Goal: Task Accomplishment & Management: Use online tool/utility

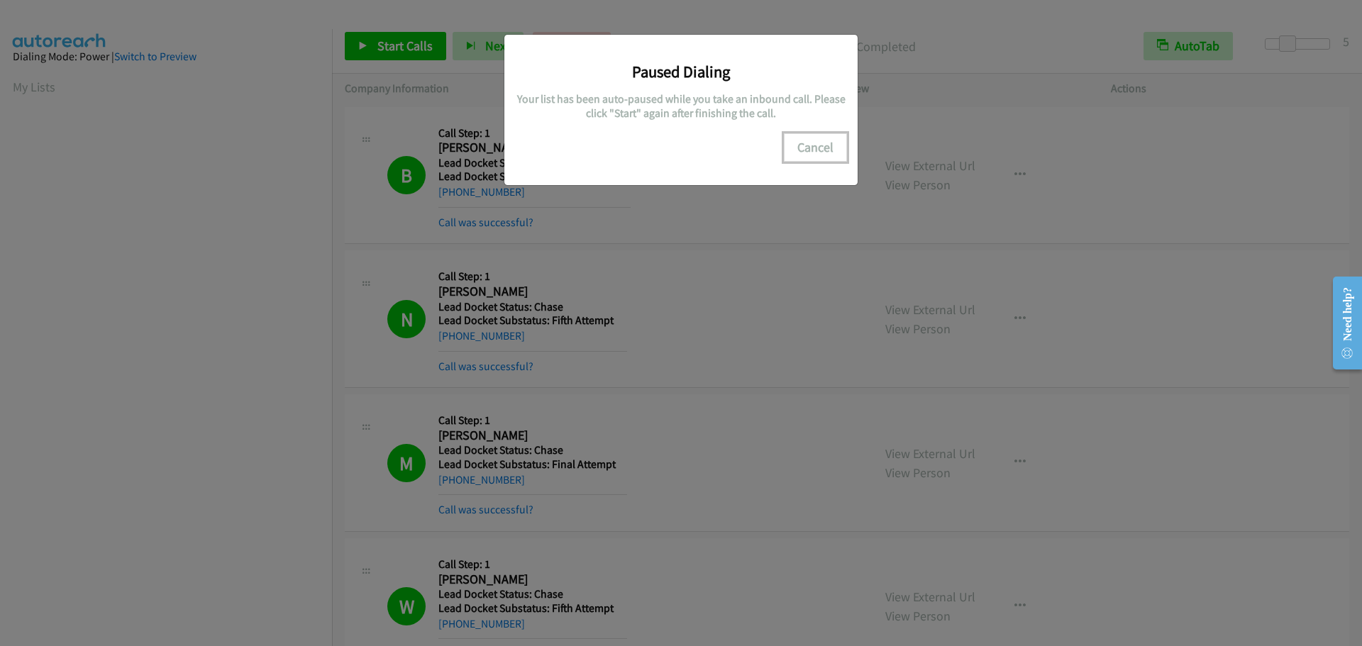
scroll to position [149, 0]
click at [811, 147] on button "Cancel" at bounding box center [815, 147] width 63 height 28
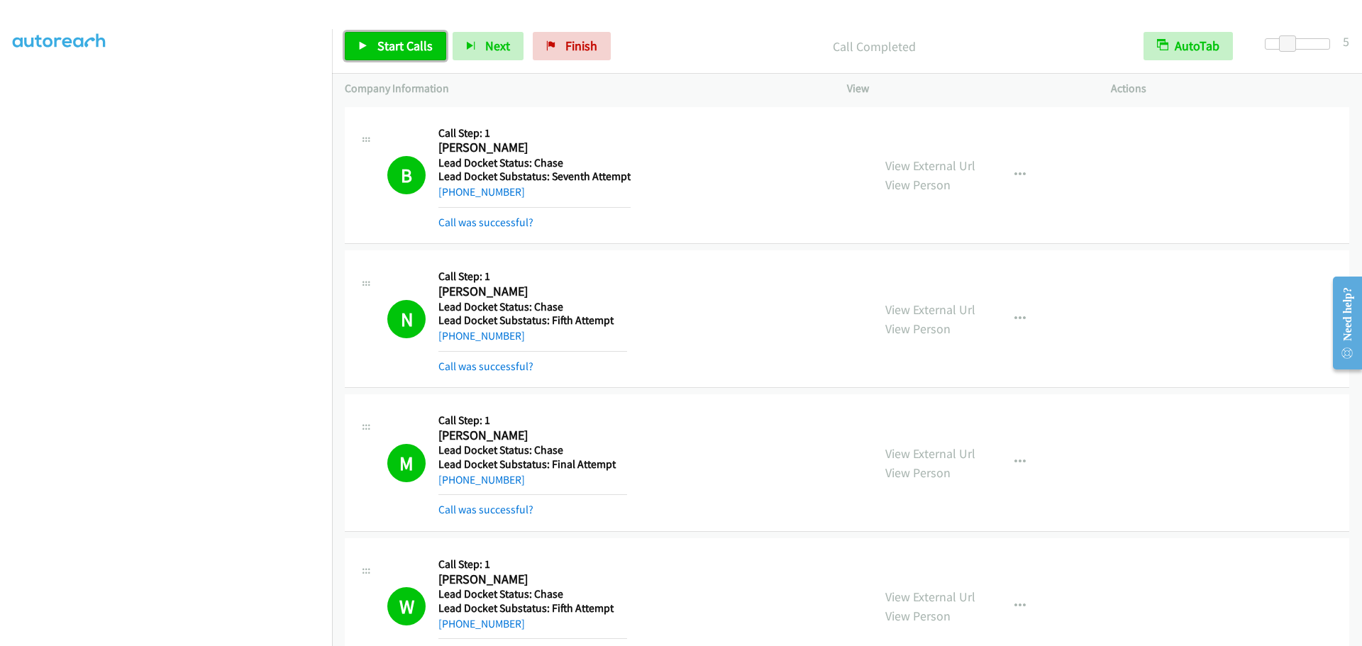
click at [402, 48] on span "Start Calls" at bounding box center [404, 46] width 55 height 16
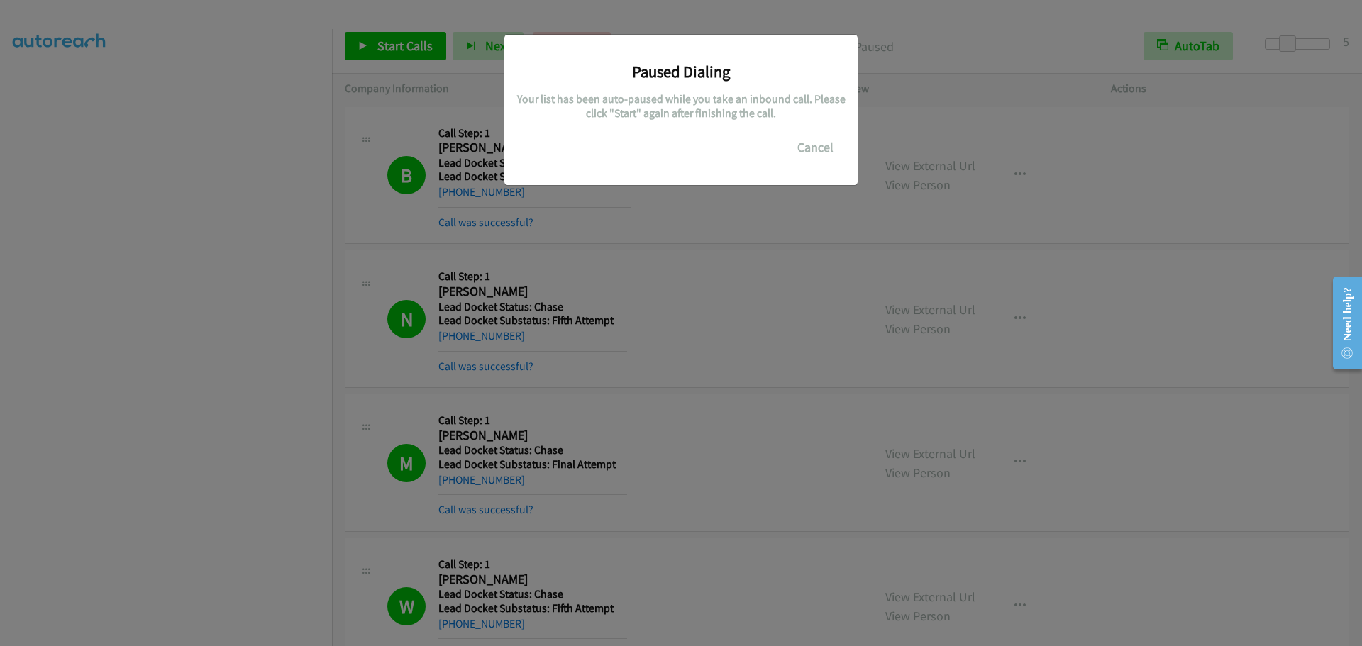
click at [245, 573] on div "Paused Dialing Your list has been auto-paused while you take an inbound call. P…" at bounding box center [681, 330] width 1362 height 634
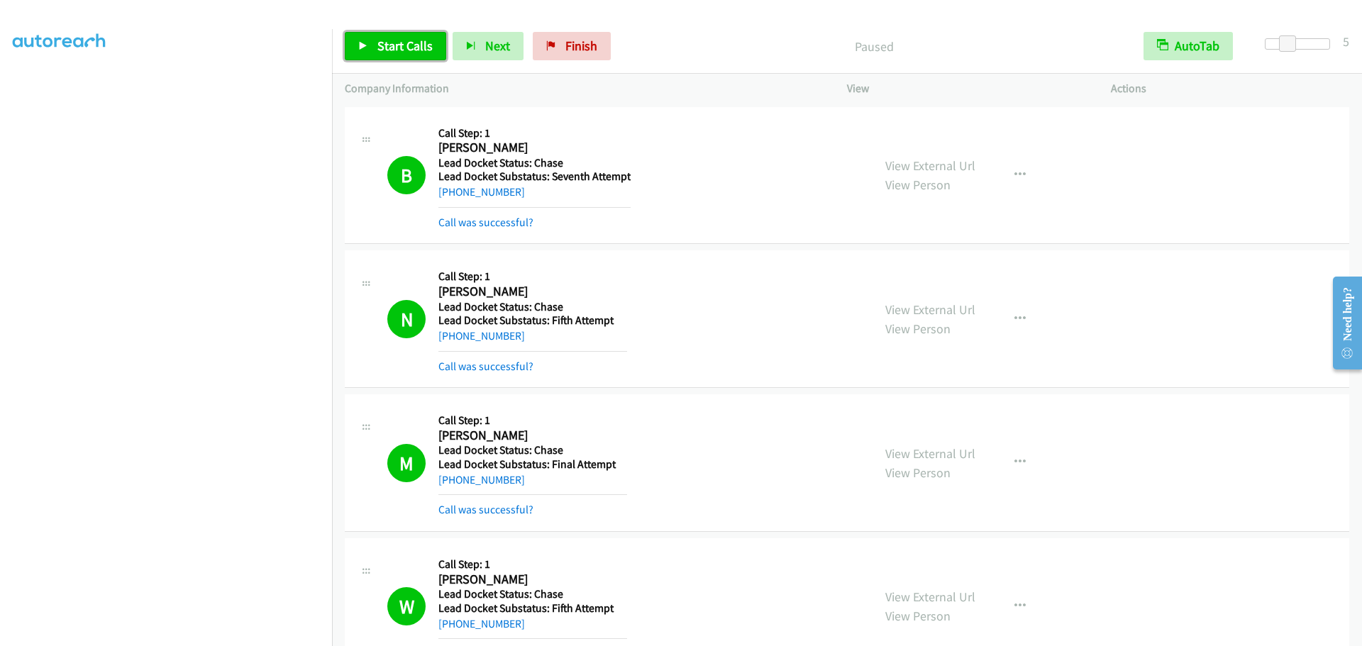
click at [388, 48] on span "Start Calls" at bounding box center [404, 46] width 55 height 16
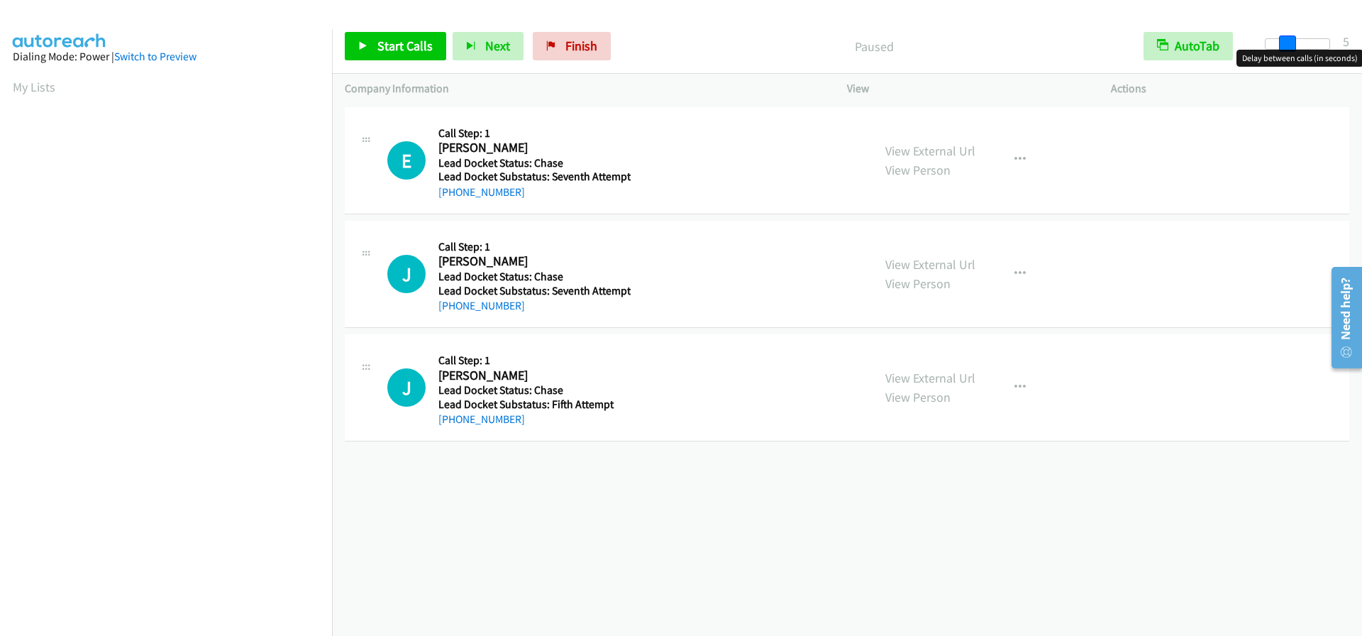
drag, startPoint x: 1266, startPoint y: 47, endPoint x: 1288, endPoint y: 51, distance: 22.4
click at [1288, 51] on body "Start Calls Pause Next Finish Paused AutoTab AutoTab 5 Company Information Info…" at bounding box center [681, 33] width 1362 height 67
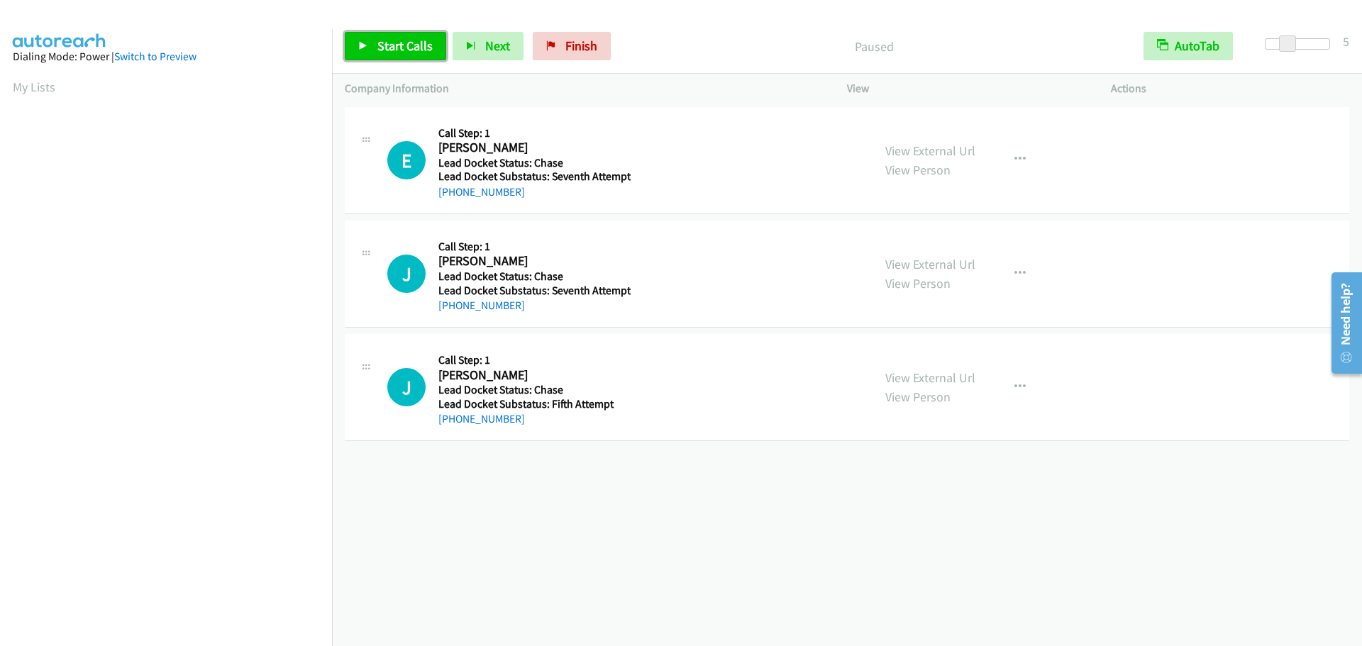
click at [389, 48] on span "Start Calls" at bounding box center [404, 46] width 55 height 16
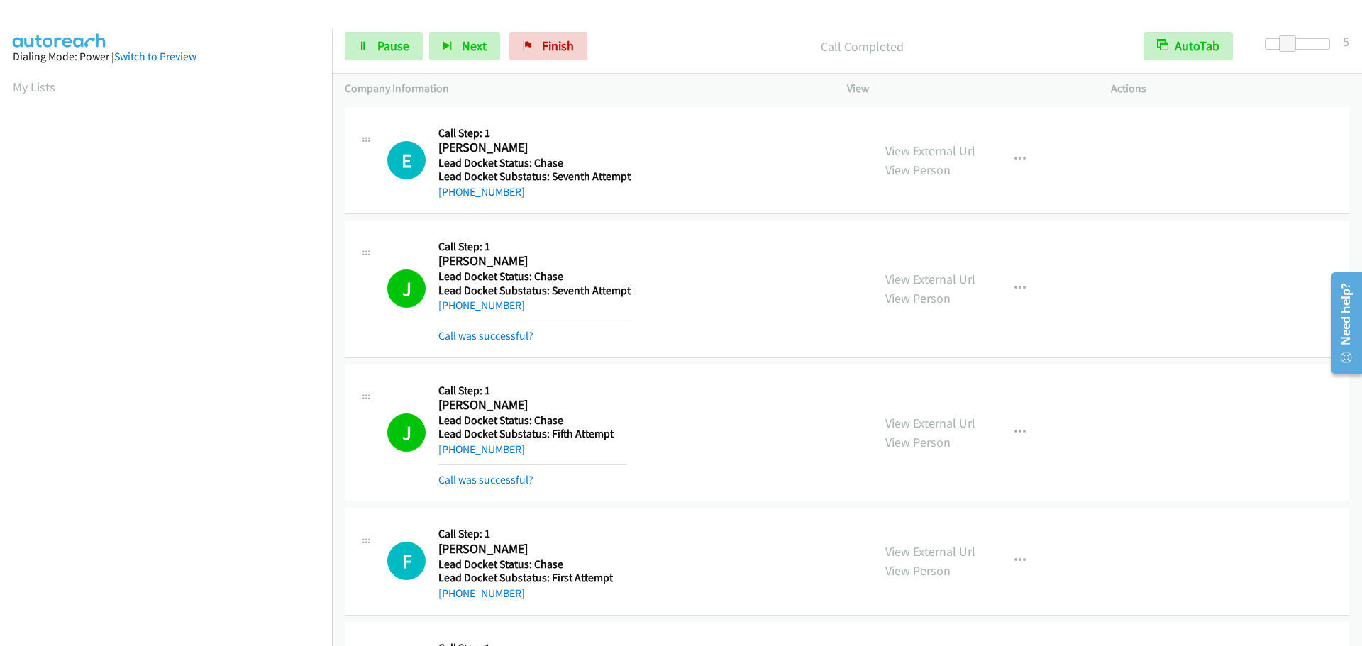
scroll to position [150, 0]
click at [387, 42] on span "Pause" at bounding box center [393, 46] width 32 height 16
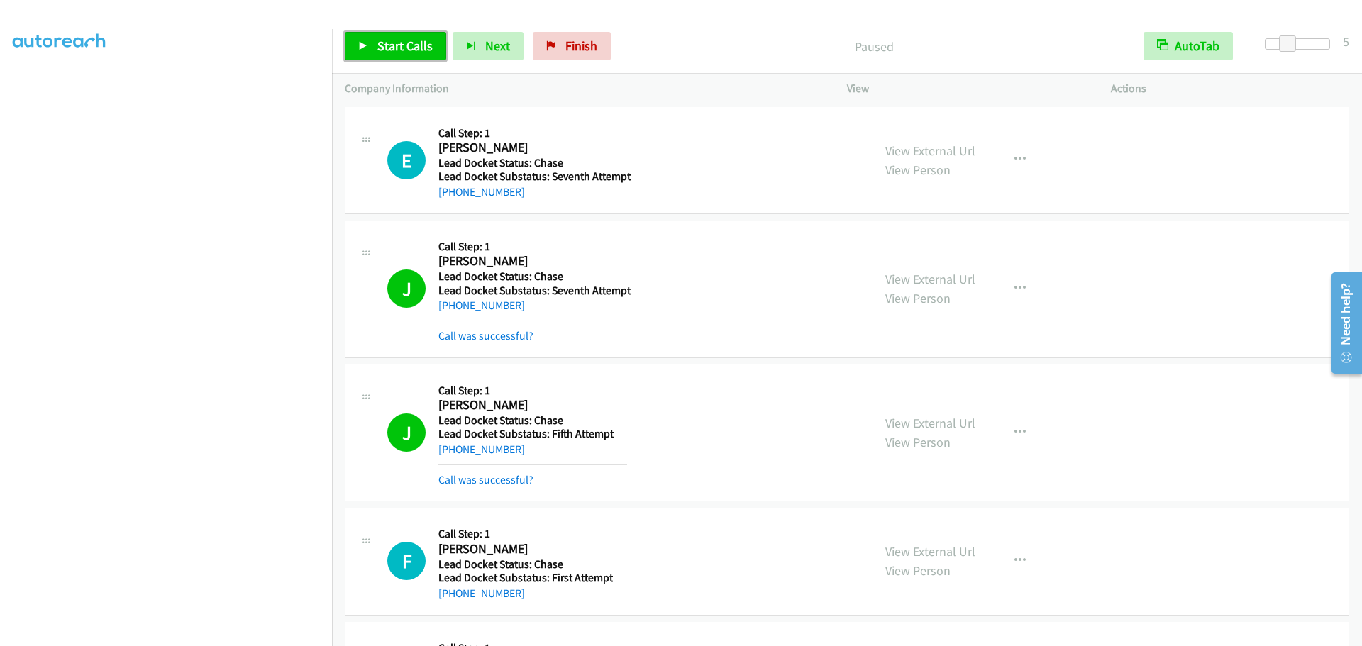
click at [382, 46] on span "Start Calls" at bounding box center [404, 46] width 55 height 16
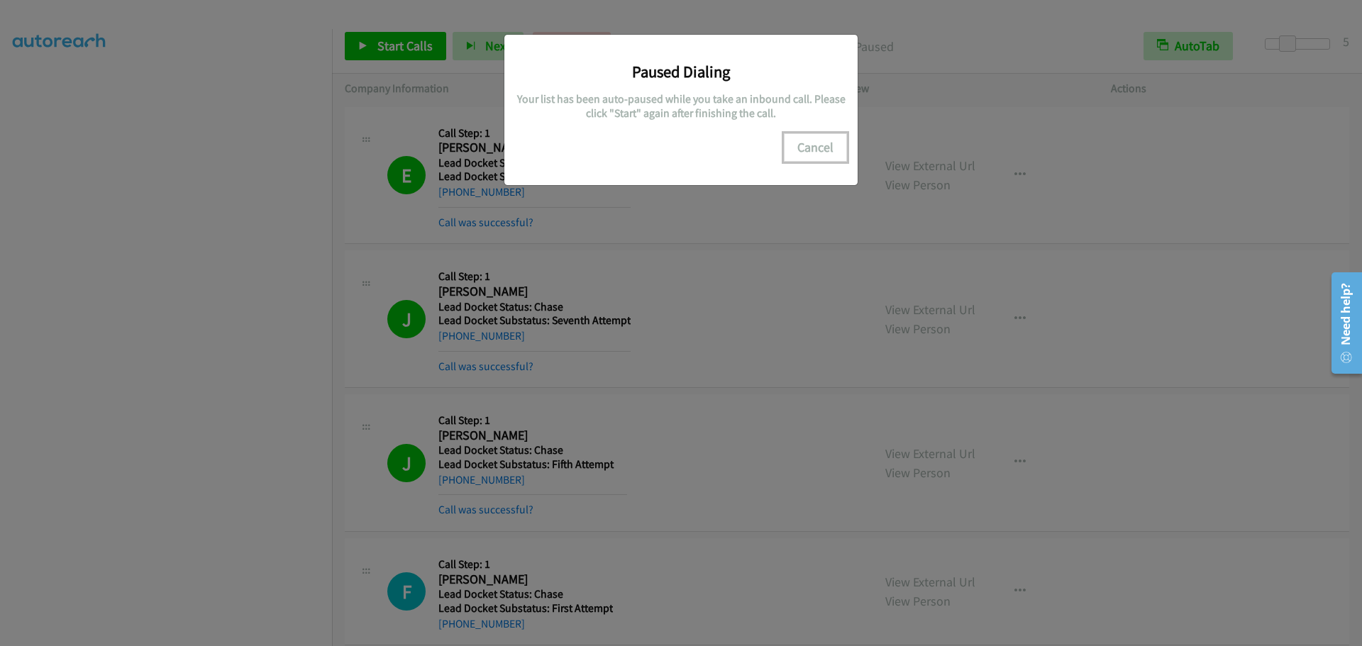
click at [812, 147] on button "Cancel" at bounding box center [815, 147] width 63 height 28
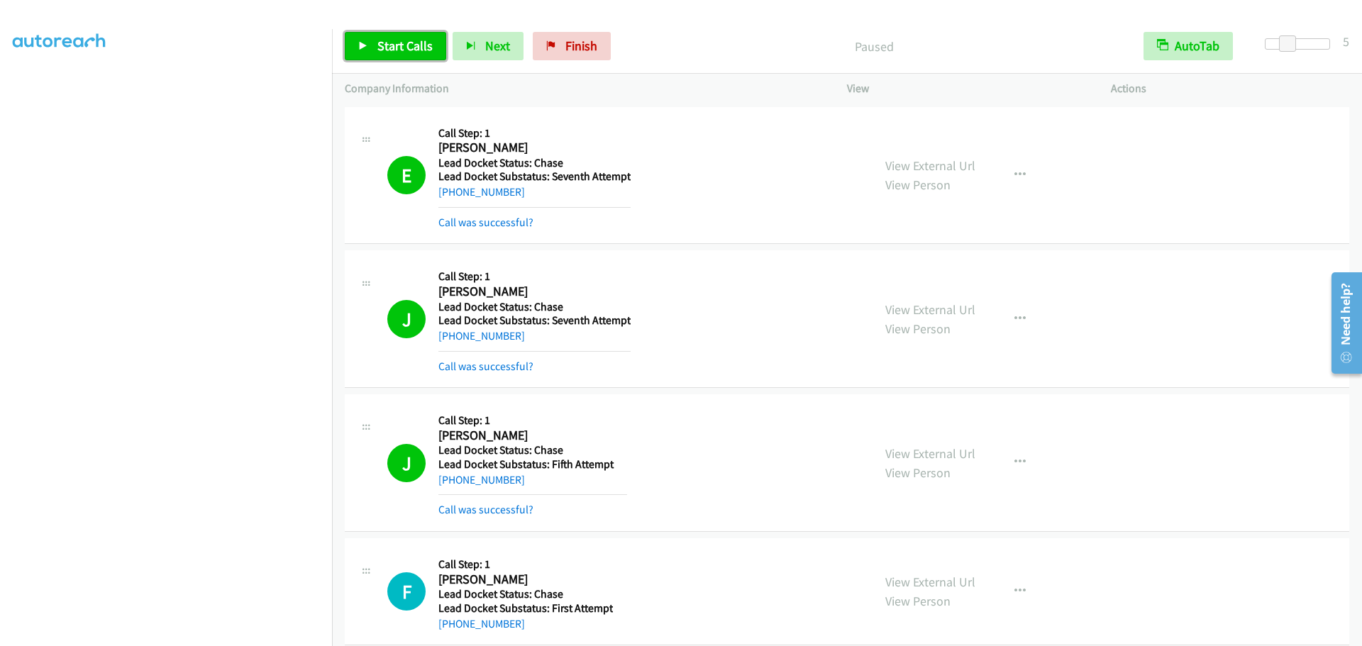
click at [419, 43] on span "Start Calls" at bounding box center [404, 46] width 55 height 16
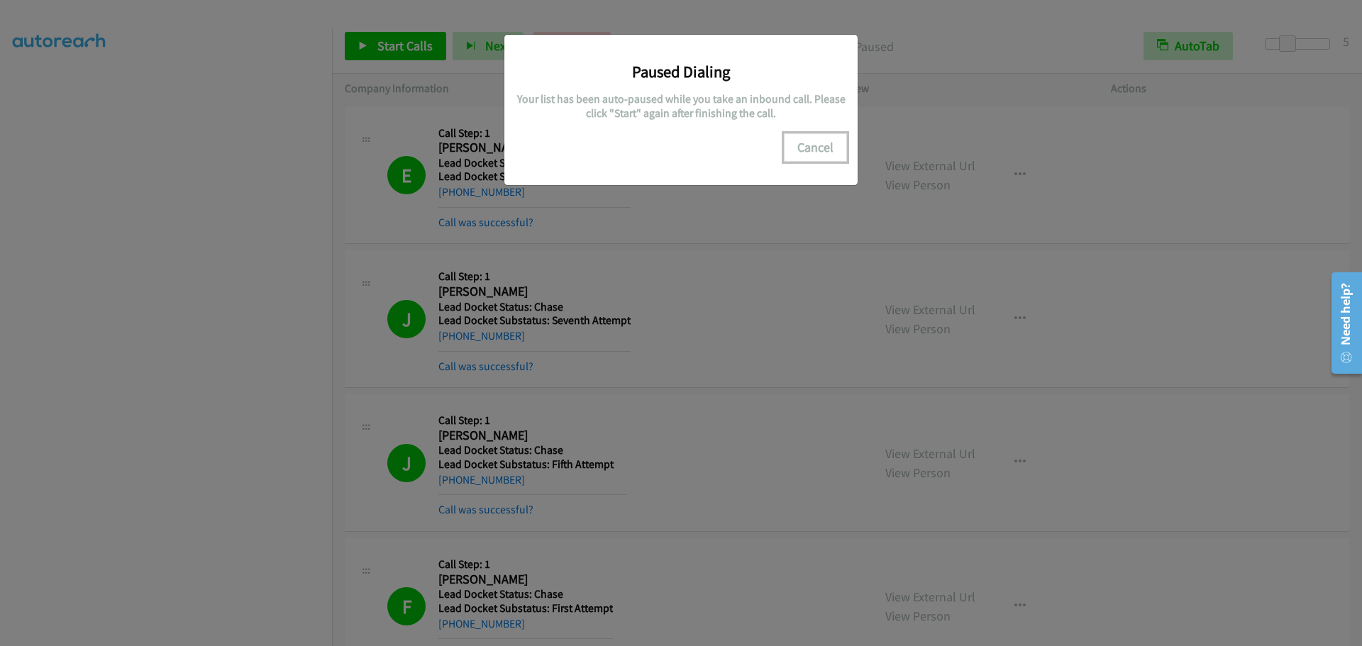
click at [819, 147] on button "Cancel" at bounding box center [815, 147] width 63 height 28
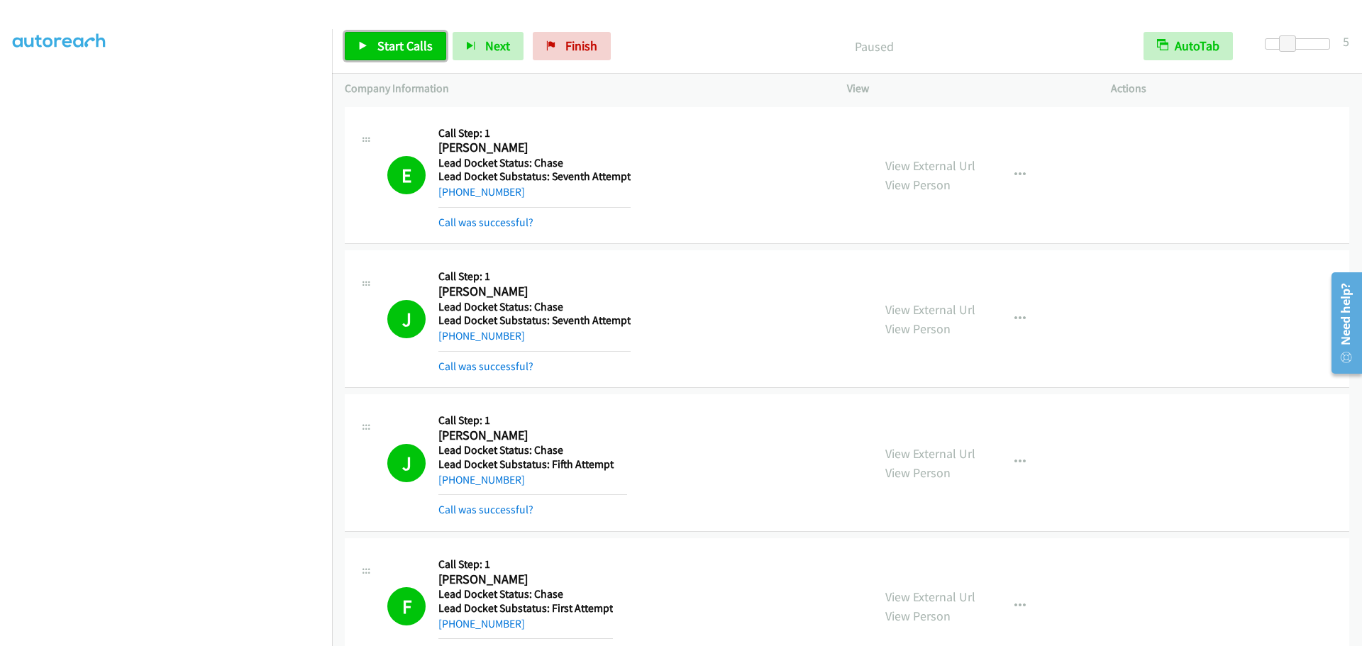
click at [392, 50] on span "Start Calls" at bounding box center [404, 46] width 55 height 16
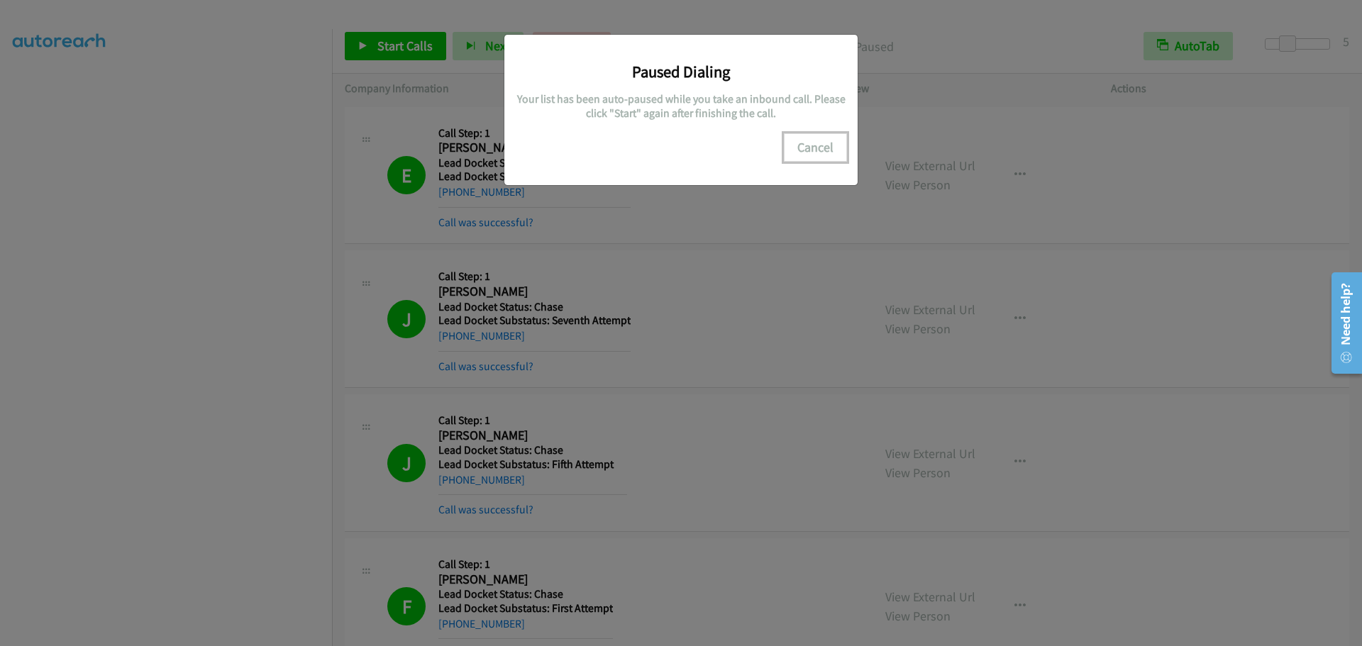
click at [807, 149] on button "Cancel" at bounding box center [815, 147] width 63 height 28
drag, startPoint x: 795, startPoint y: 148, endPoint x: 822, endPoint y: 147, distance: 26.3
click at [796, 148] on button "Cancel" at bounding box center [815, 147] width 63 height 28
click at [822, 147] on button "Cancel" at bounding box center [815, 147] width 63 height 28
click at [810, 150] on button "Cancel" at bounding box center [815, 147] width 63 height 28
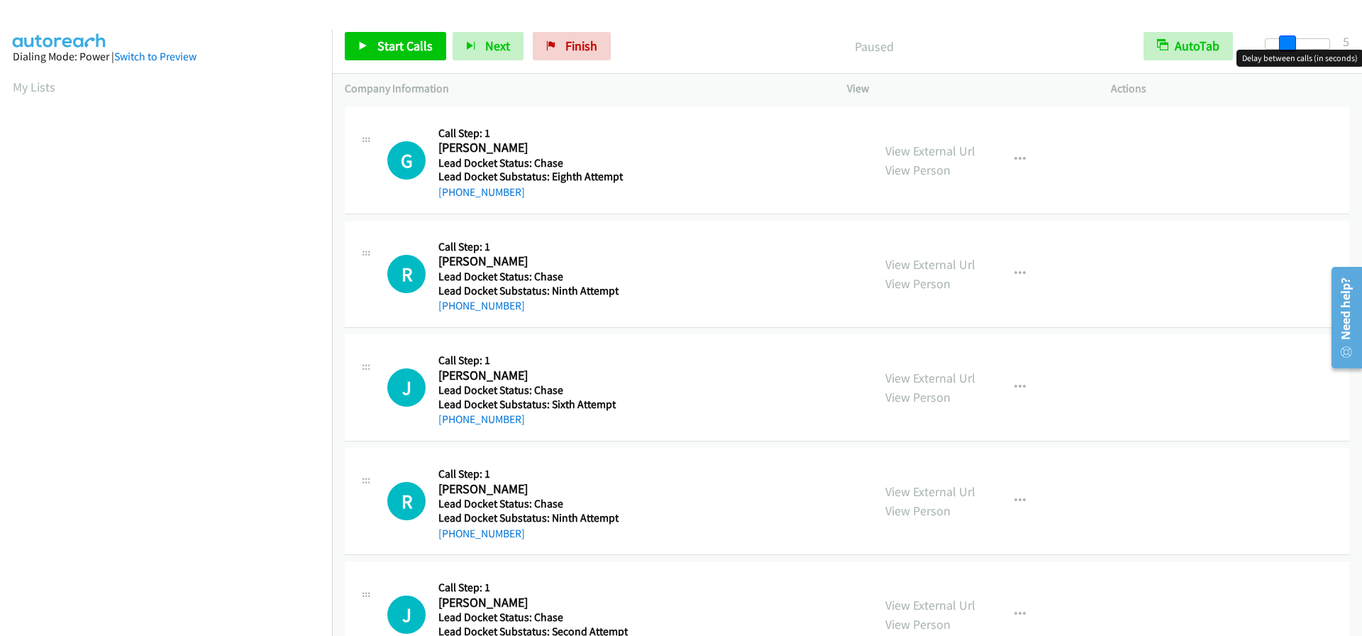
drag, startPoint x: 1268, startPoint y: 45, endPoint x: 1288, endPoint y: 44, distance: 19.9
click at [1288, 44] on span at bounding box center [1287, 43] width 17 height 17
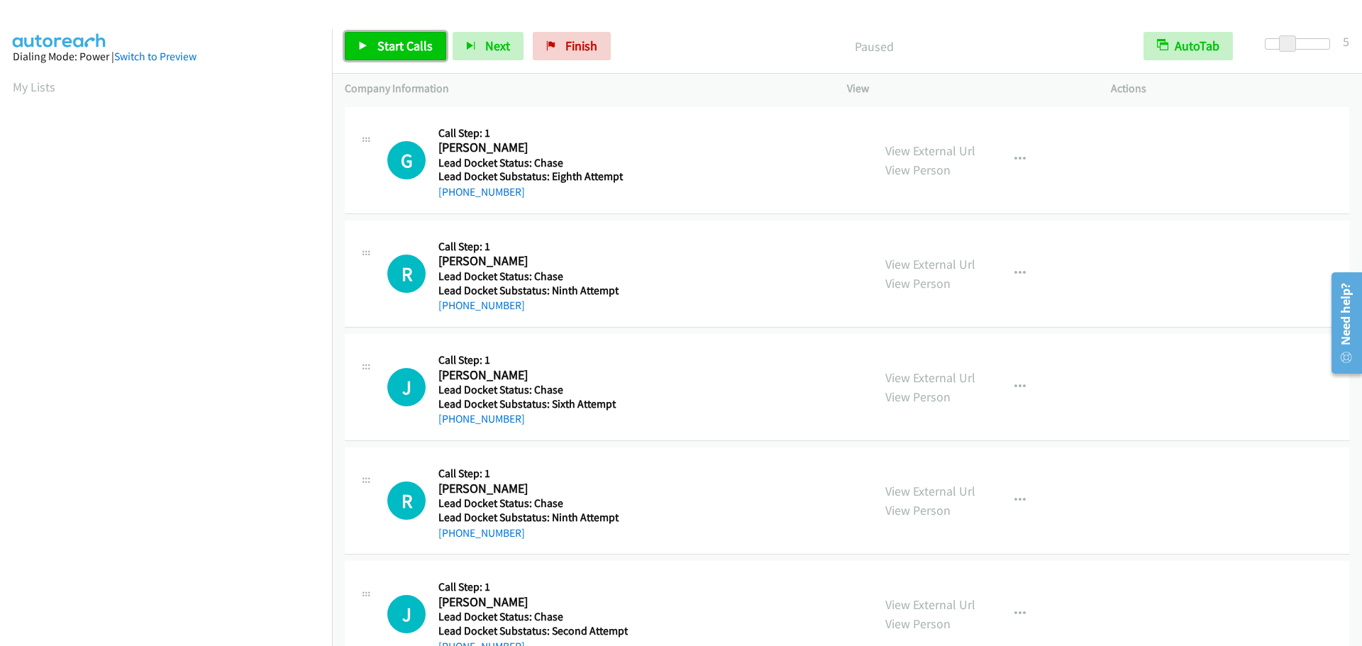
click at [387, 48] on span "Start Calls" at bounding box center [404, 46] width 55 height 16
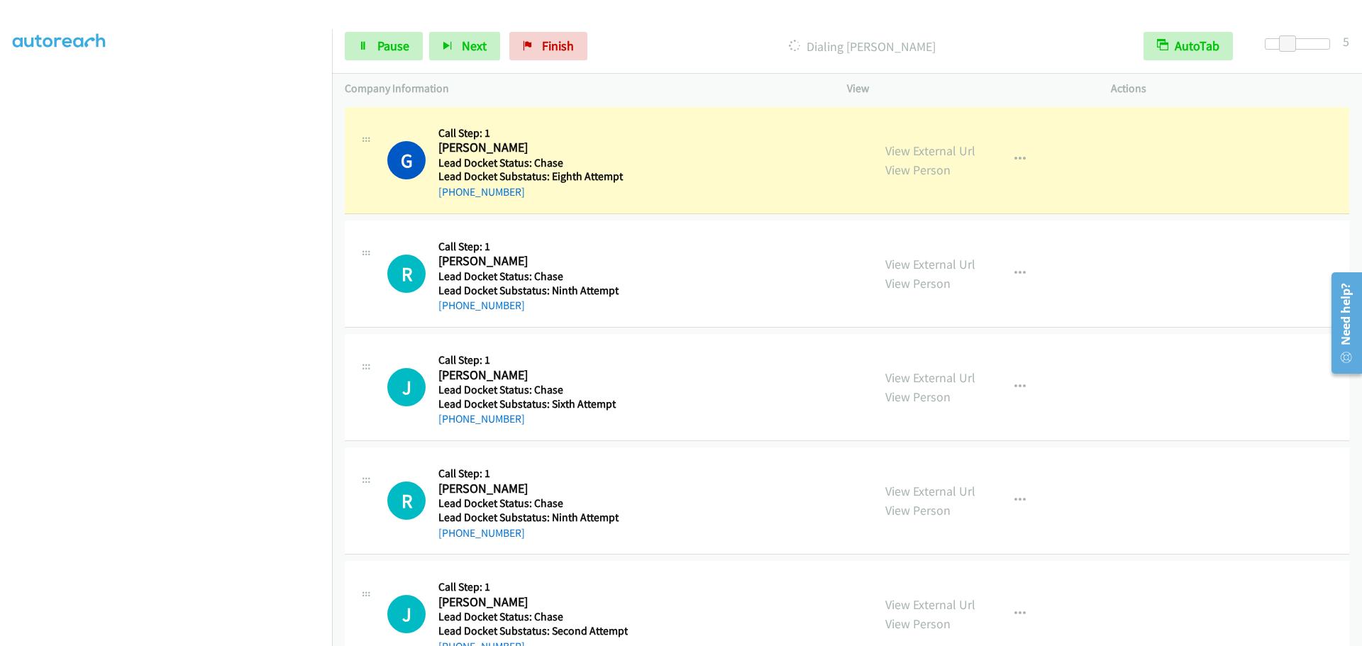
scroll to position [149, 0]
click at [397, 43] on span "Pause" at bounding box center [393, 46] width 32 height 16
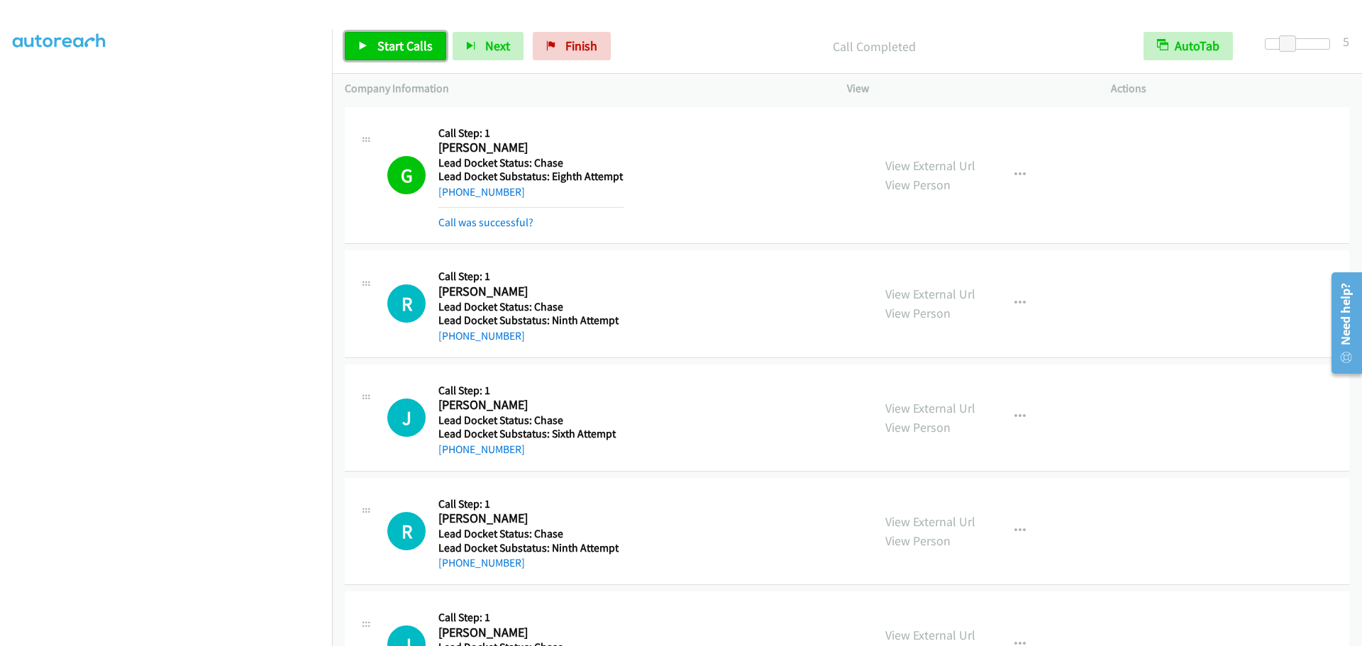
click at [415, 43] on span "Start Calls" at bounding box center [404, 46] width 55 height 16
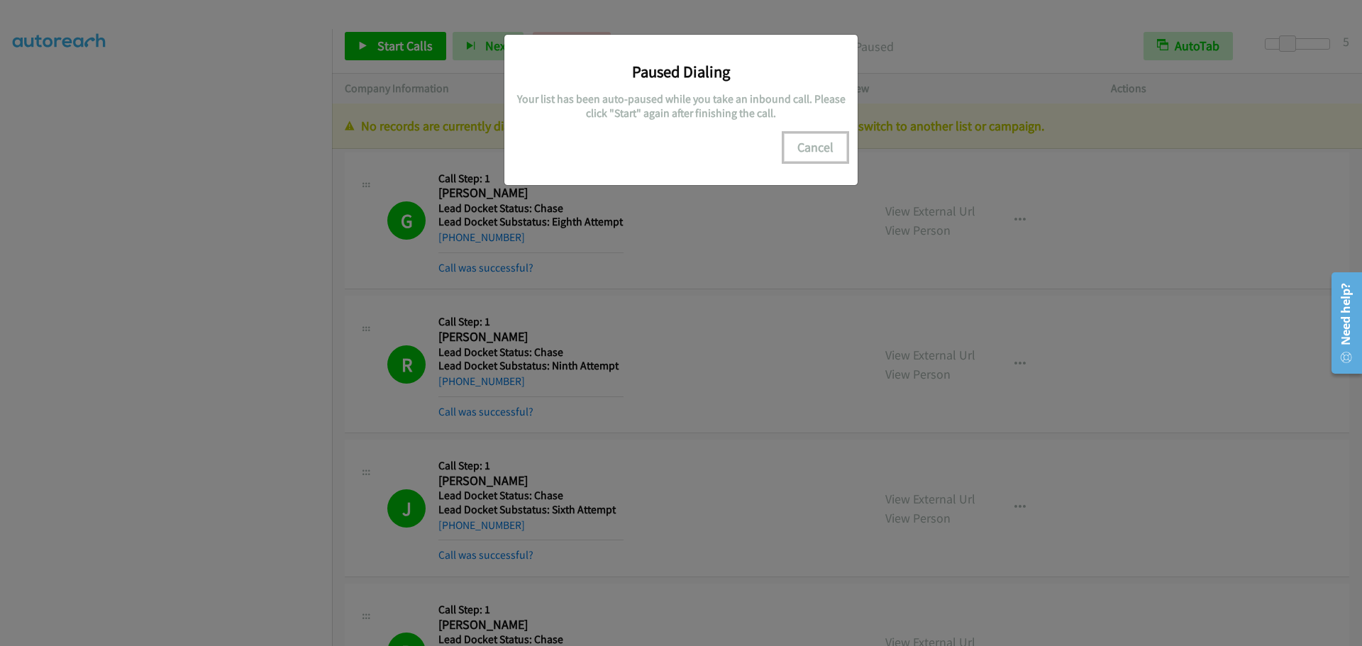
click at [820, 145] on button "Cancel" at bounding box center [815, 147] width 63 height 28
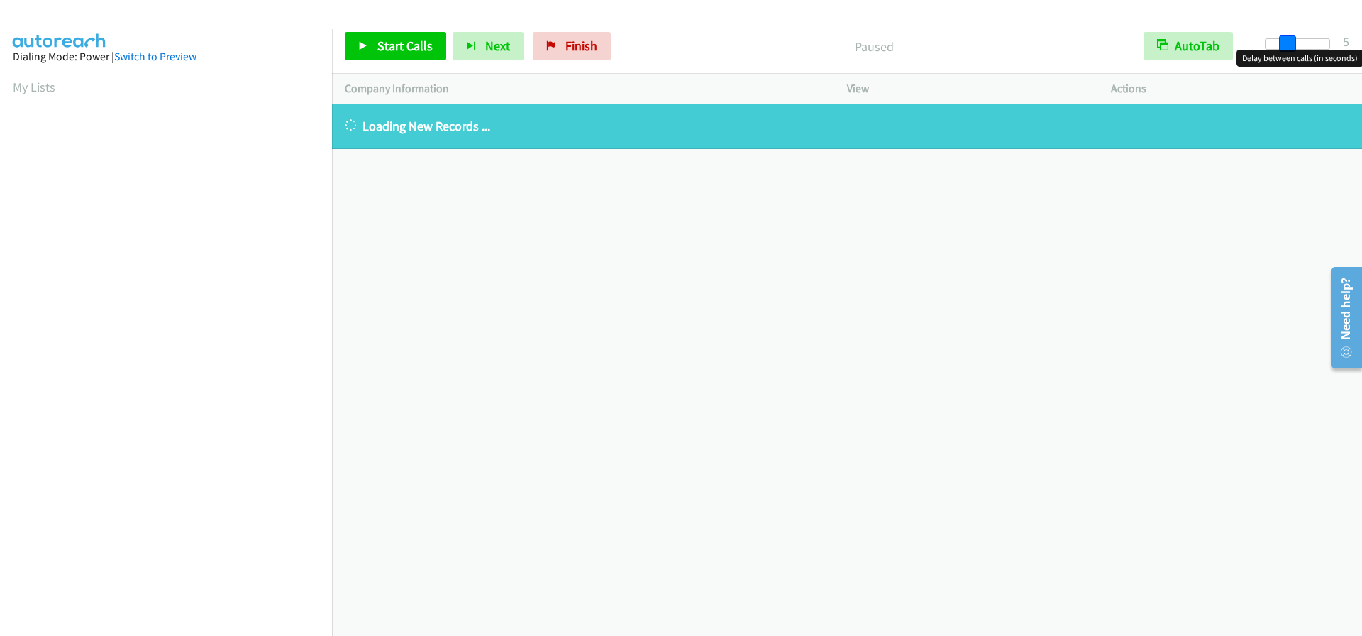
drag, startPoint x: 1269, startPoint y: 45, endPoint x: 1290, endPoint y: 40, distance: 22.0
click at [1290, 40] on span at bounding box center [1287, 43] width 17 height 17
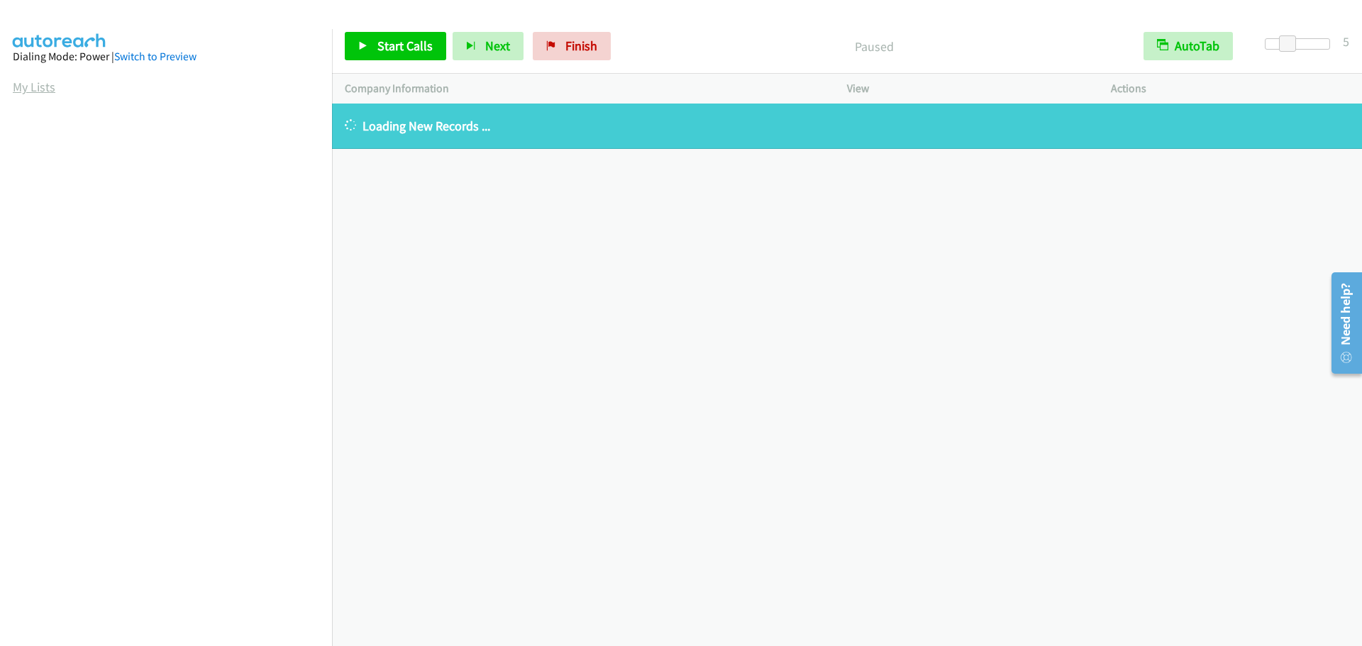
click at [35, 87] on link "My Lists" at bounding box center [34, 87] width 43 height 16
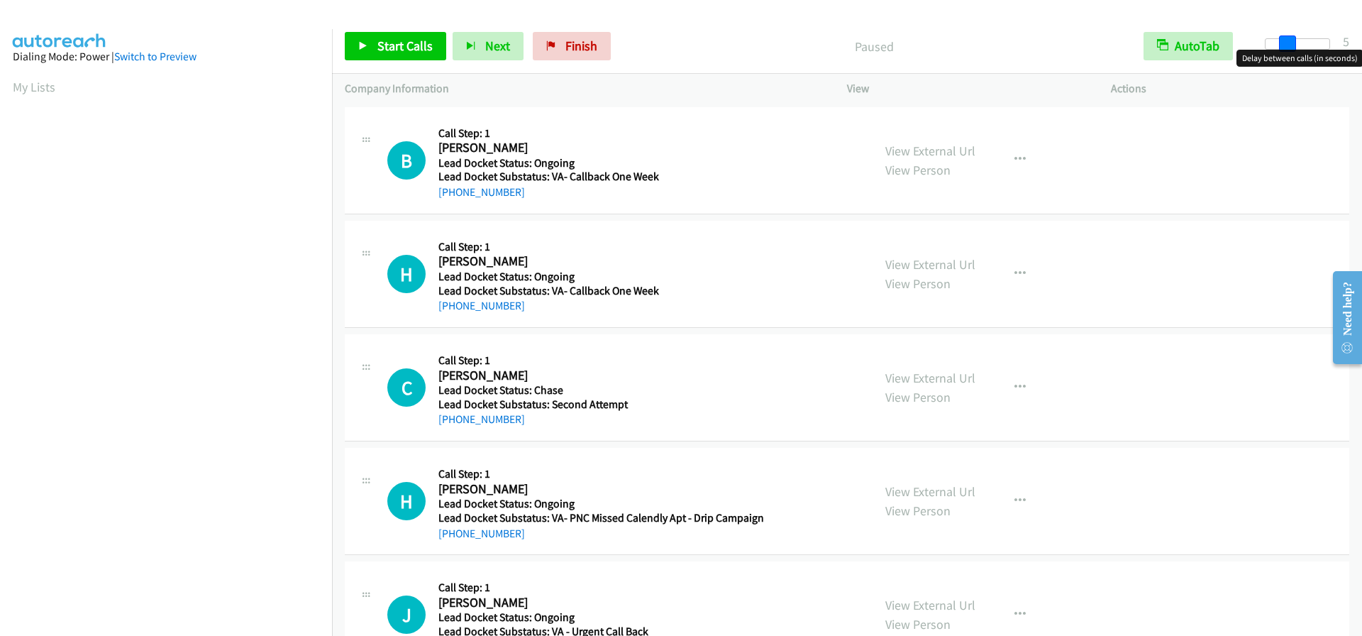
drag, startPoint x: 1266, startPoint y: 46, endPoint x: 1285, endPoint y: 43, distance: 19.4
click at [1285, 43] on span at bounding box center [1287, 43] width 17 height 17
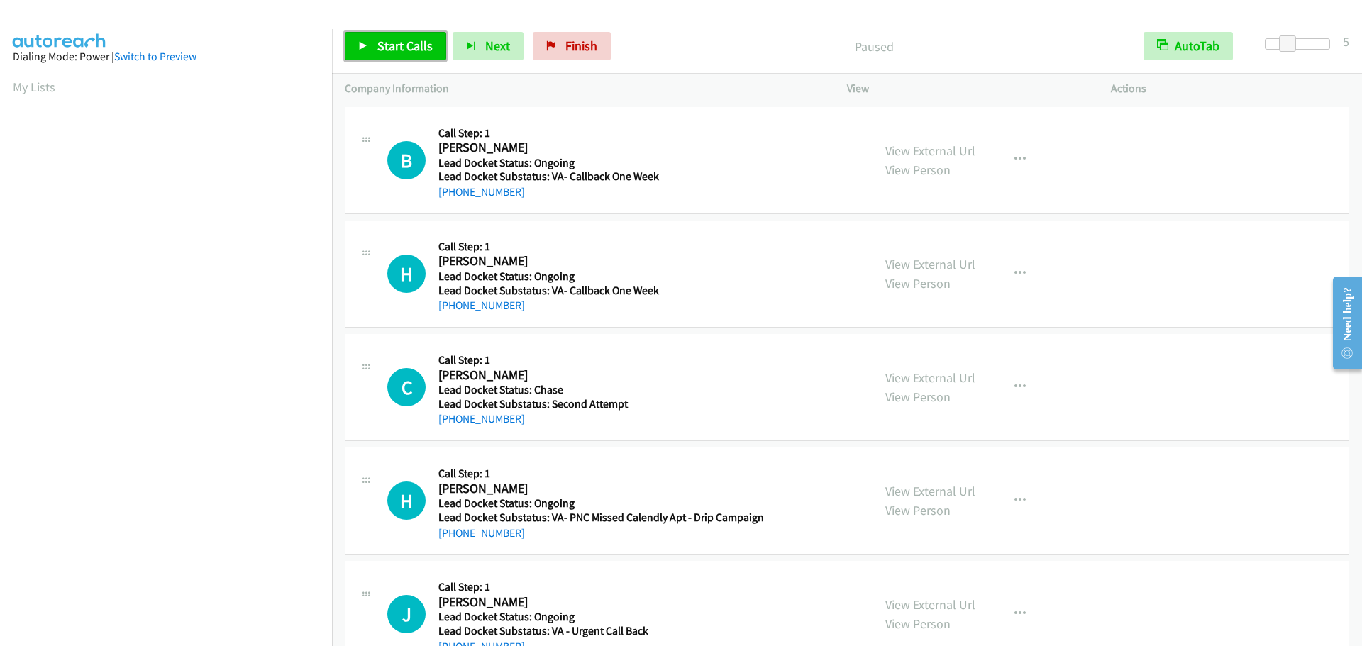
click at [391, 48] on span "Start Calls" at bounding box center [404, 46] width 55 height 16
